Goal: Find specific page/section: Find specific page/section

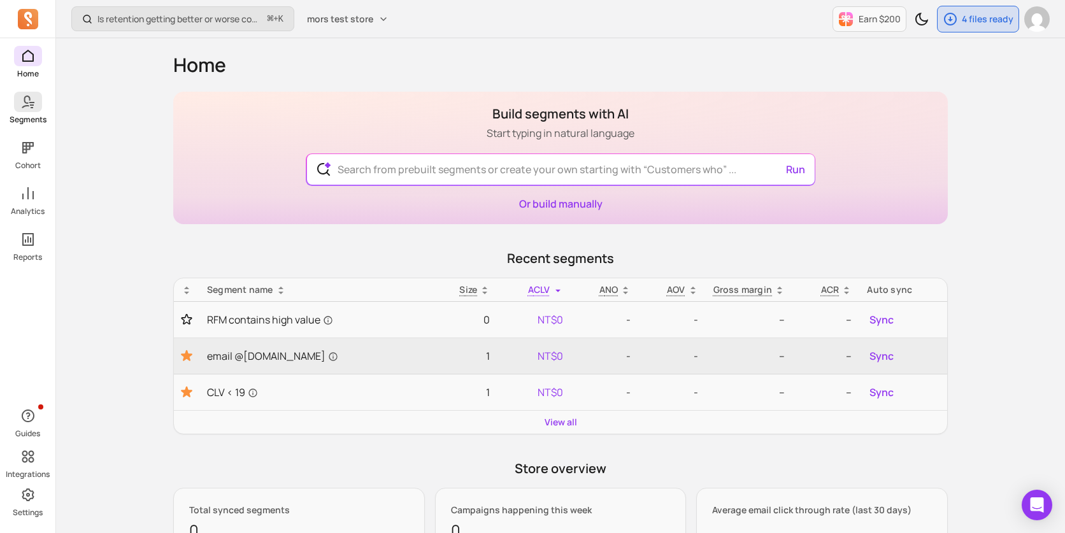
click at [22, 111] on span at bounding box center [28, 102] width 28 height 20
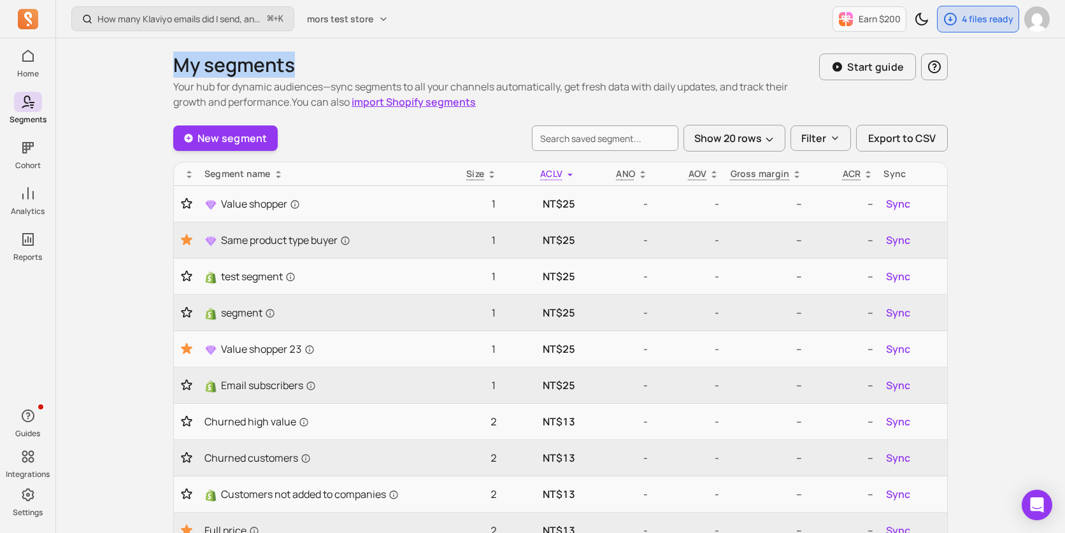
drag, startPoint x: 173, startPoint y: 68, endPoint x: 323, endPoint y: 71, distance: 149.7
click at [323, 71] on h1 "My segments" at bounding box center [496, 65] width 646 height 23
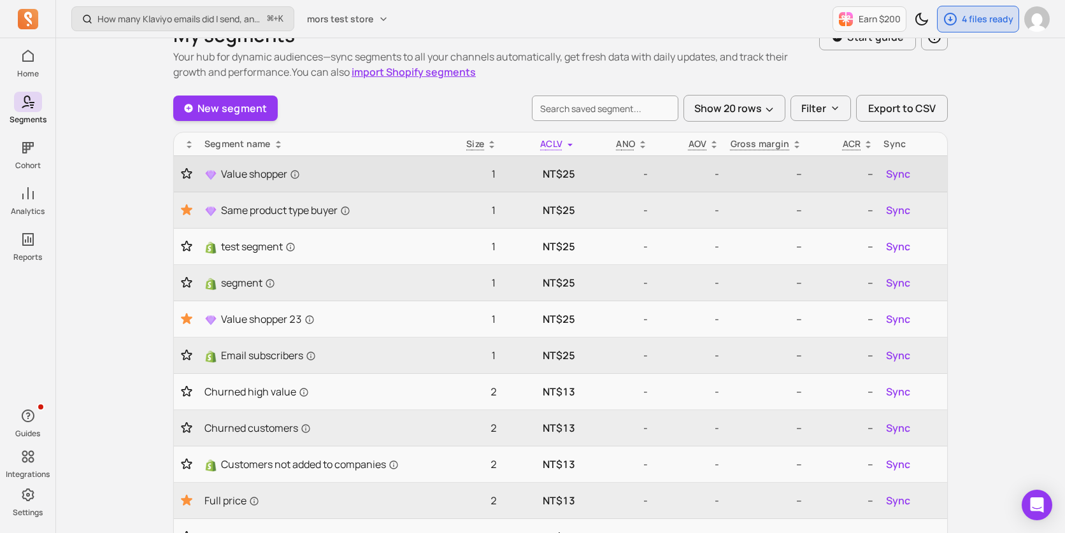
scroll to position [32, 0]
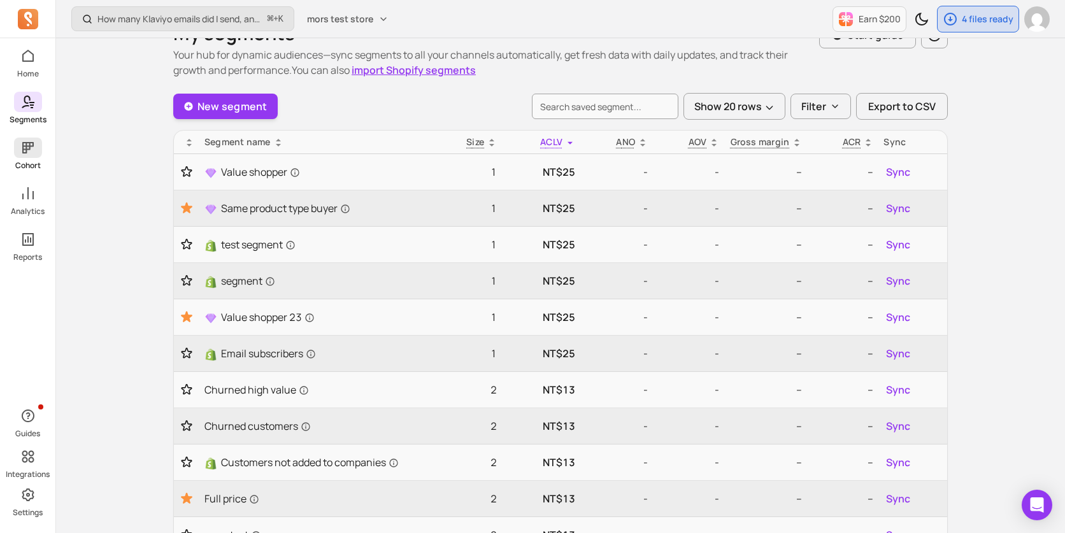
click at [32, 141] on icon at bounding box center [27, 147] width 15 height 15
